Goal: Use online tool/utility: Use online tool/utility

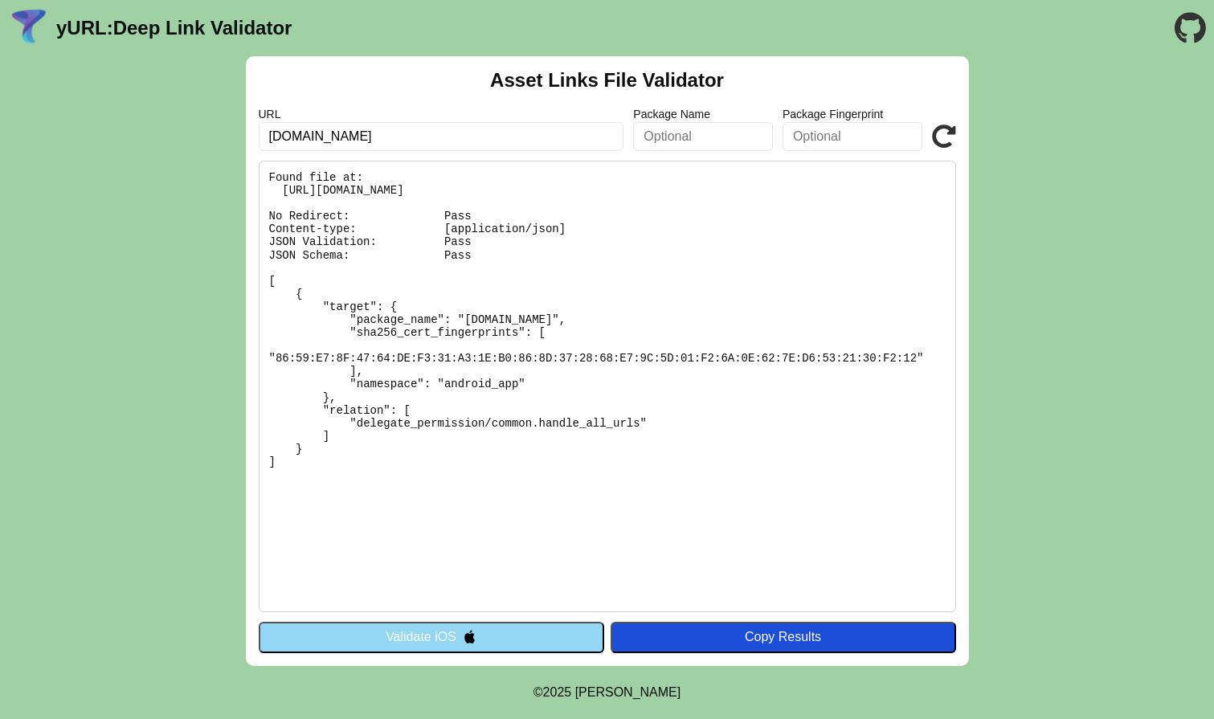
type input "[DOMAIN_NAME]"
click at [939, 125] on icon at bounding box center [944, 137] width 24 height 24
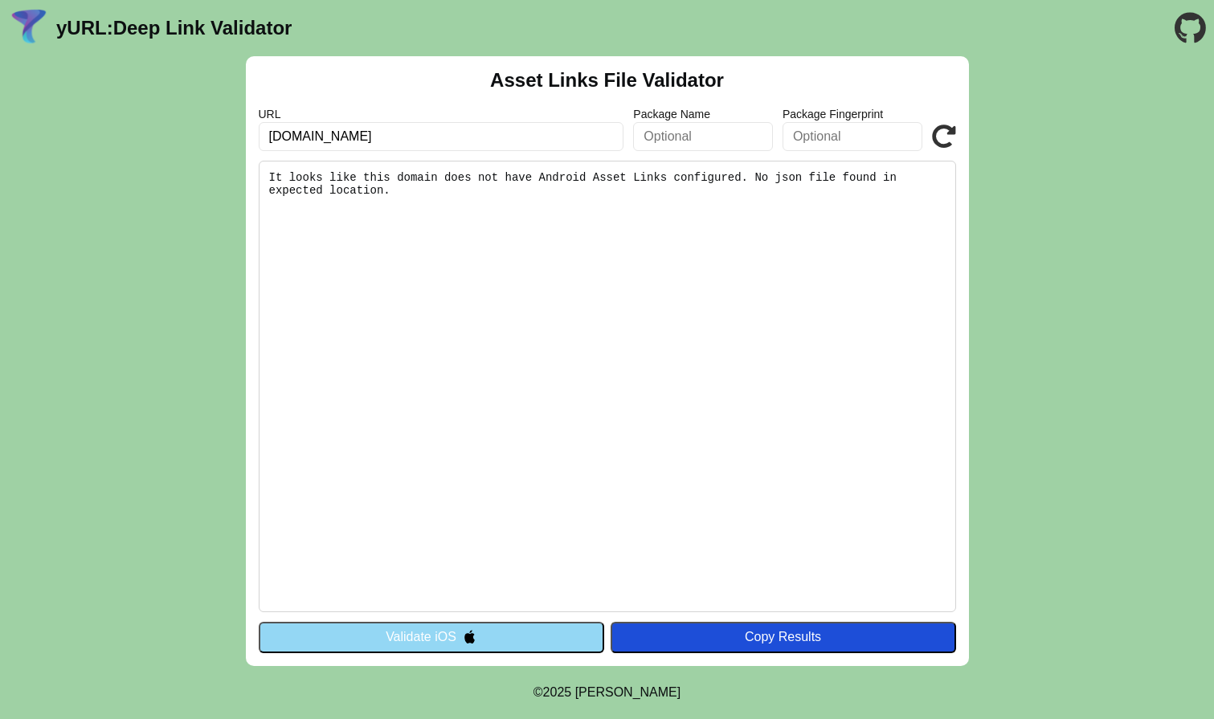
click at [501, 137] on input "[DOMAIN_NAME]" at bounding box center [442, 136] width 366 height 29
paste input "qzekrc5zlb77"
type input "dqzekrc5zlb77.cloudfront.net"
click at [943, 138] on icon at bounding box center [944, 137] width 24 height 24
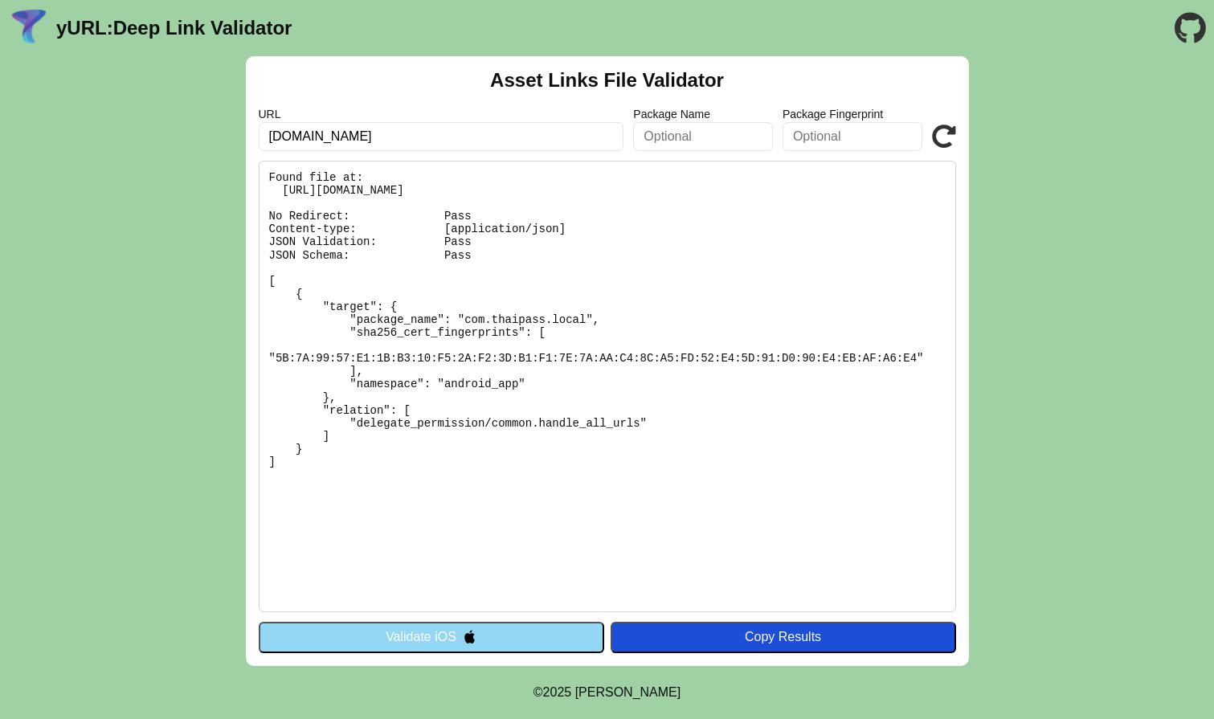
click at [468, 321] on pre "Found file at: [URL][DOMAIN_NAME] No Redirect: Pass Content-type: [application/…" at bounding box center [608, 387] width 698 height 452
click at [468, 321] on pre "Found file at: https://dqzekrc5zlb77.cloudfront.net/.well-known/assetlinks.json…" at bounding box center [608, 387] width 698 height 452
click at [571, 317] on pre "Found file at: https://dqzekrc5zlb77.cloudfront.net/.well-known/assetlinks.json…" at bounding box center [608, 387] width 698 height 452
click at [439, 631] on button "Validate iOS" at bounding box center [432, 637] width 346 height 31
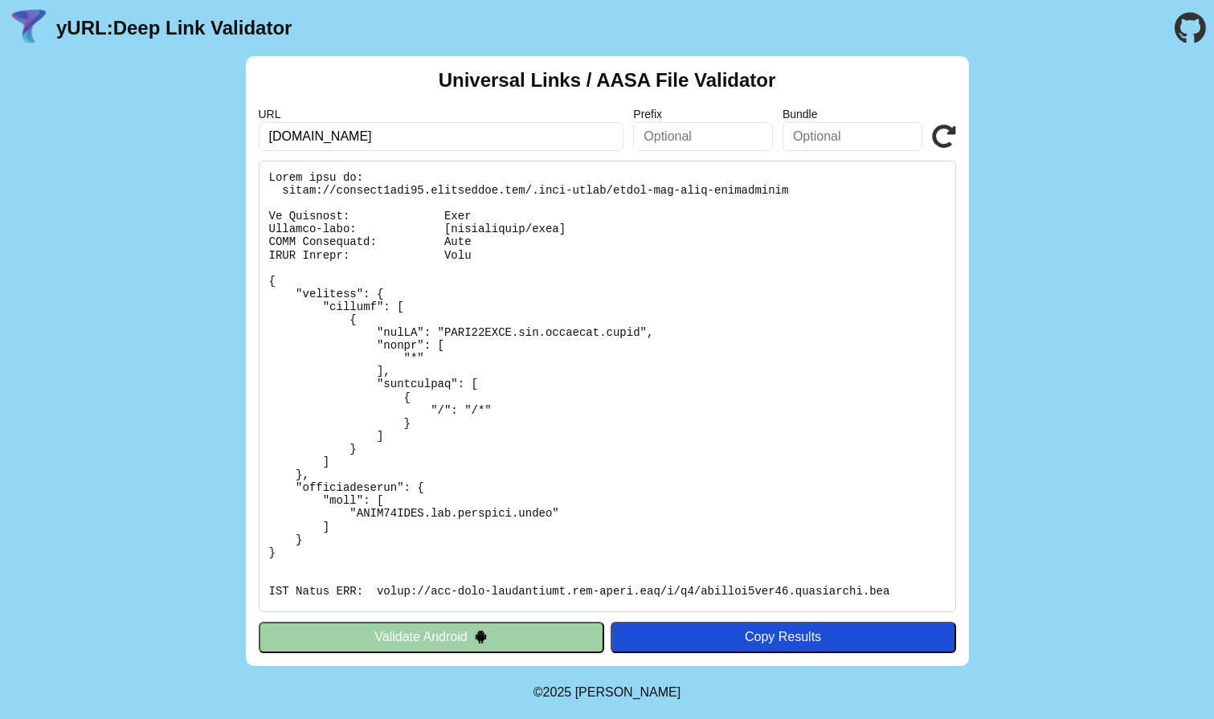
click at [583, 145] on input "[DOMAIN_NAME]" at bounding box center [442, 136] width 366 height 29
paste input "37bt3qwo1o0pb"
type input "[DOMAIN_NAME]"
click at [943, 146] on icon at bounding box center [944, 137] width 24 height 24
click at [546, 133] on input "[DOMAIN_NAME]" at bounding box center [442, 136] width 366 height 29
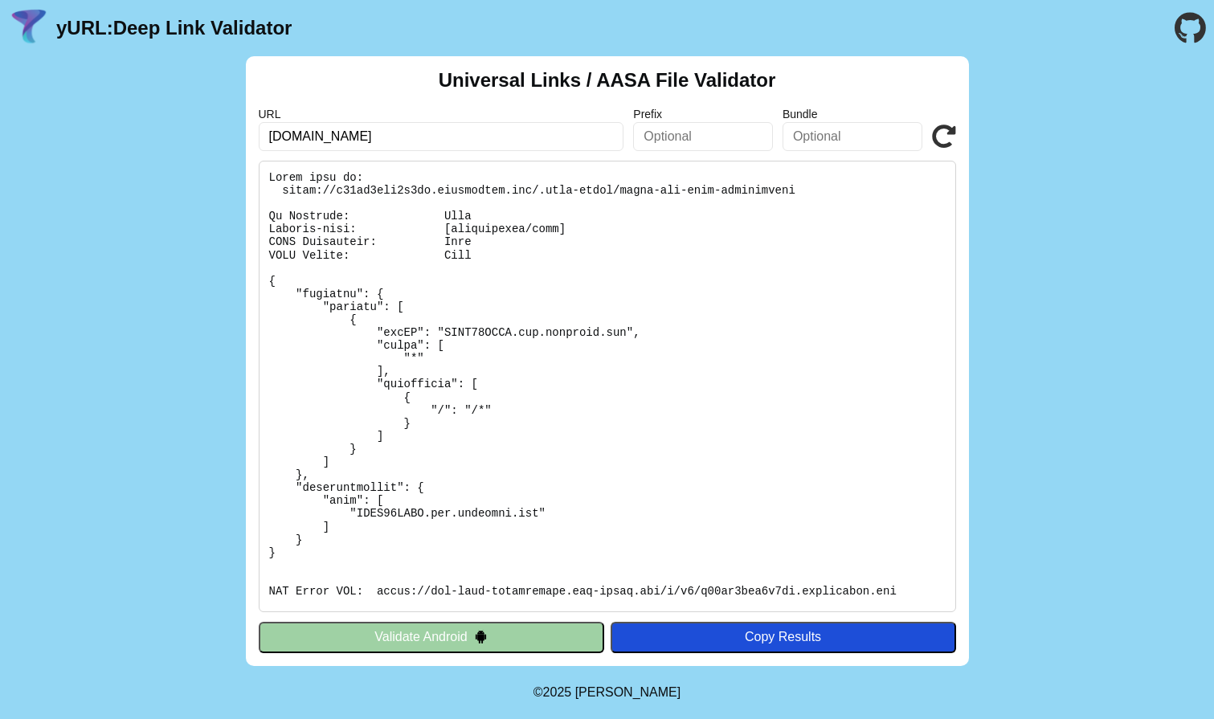
click at [702, 282] on pre at bounding box center [608, 387] width 698 height 452
click at [537, 144] on input "[DOMAIN_NAME]" at bounding box center [442, 136] width 366 height 29
